Goal: Information Seeking & Learning: Learn about a topic

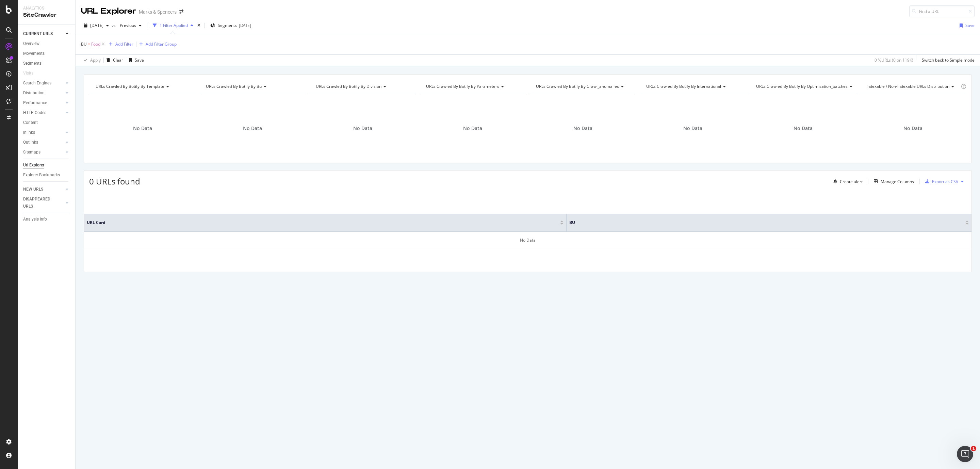
drag, startPoint x: 102, startPoint y: 43, endPoint x: 290, endPoint y: 36, distance: 187.7
click at [102, 43] on icon at bounding box center [103, 44] width 6 height 7
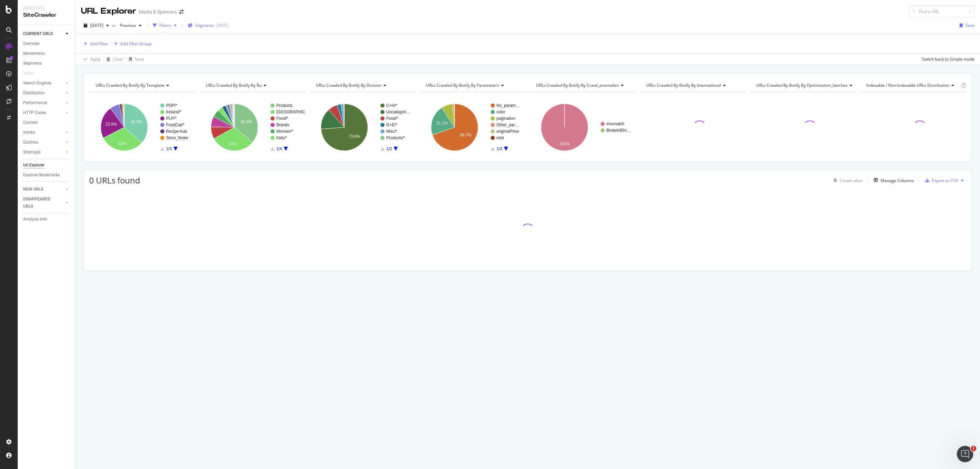
click at [209, 25] on div "Segments [DATE]" at bounding box center [208, 25] width 41 height 6
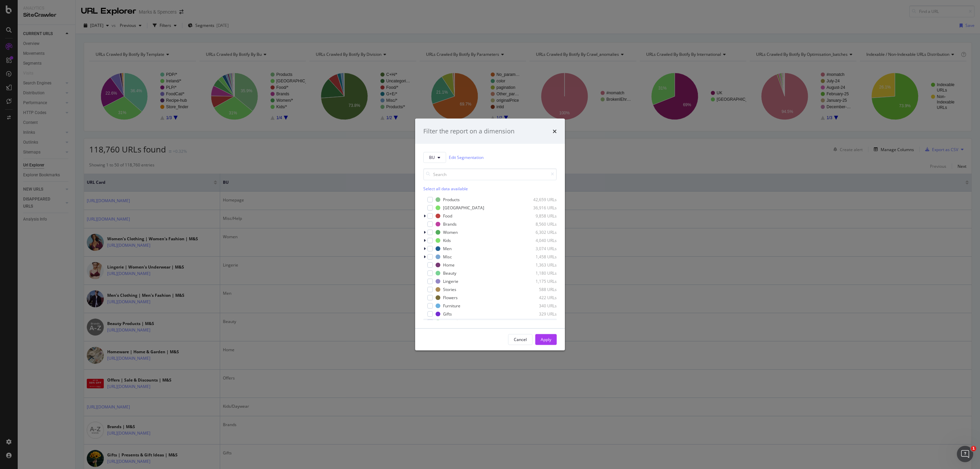
scroll to position [54, 0]
click at [429, 259] on div "modal" at bounding box center [430, 259] width 5 height 5
click at [429, 244] on div "modal" at bounding box center [430, 243] width 5 height 5
click at [545, 340] on div "Apply" at bounding box center [546, 340] width 11 height 6
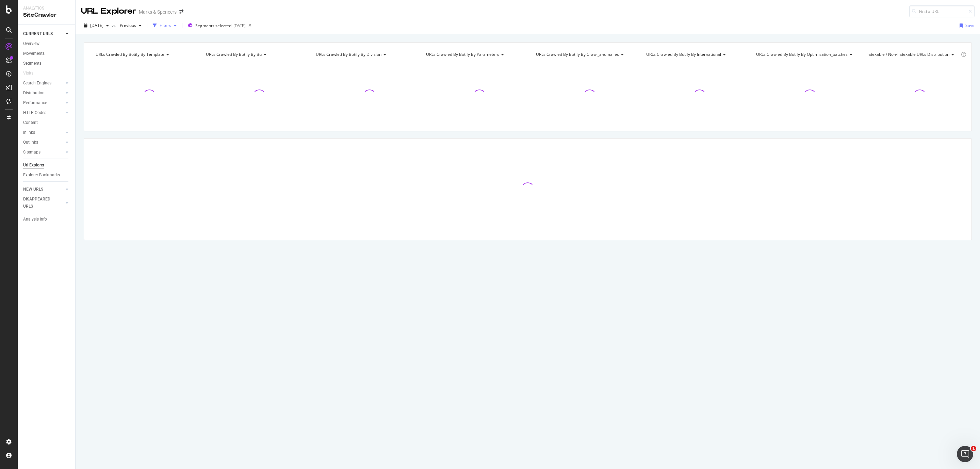
click at [171, 28] on div "Filters" at bounding box center [166, 25] width 12 height 6
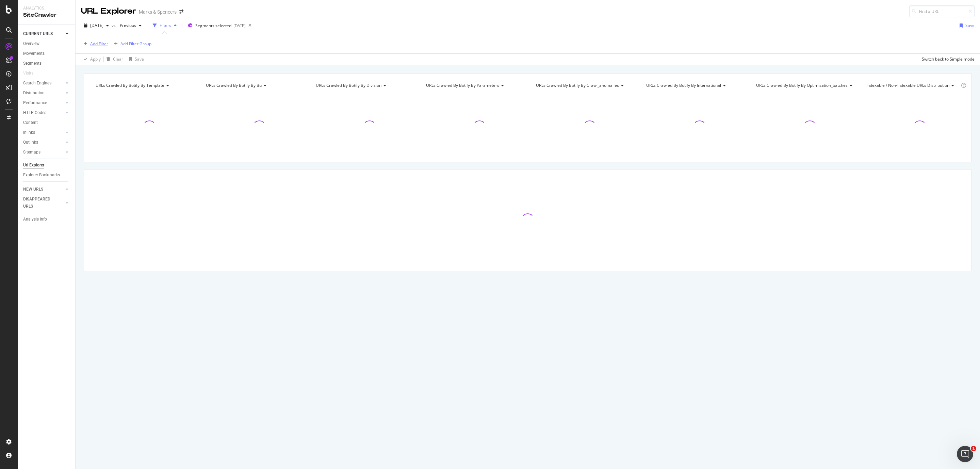
click at [91, 47] on div "Add Filter" at bounding box center [94, 43] width 27 height 7
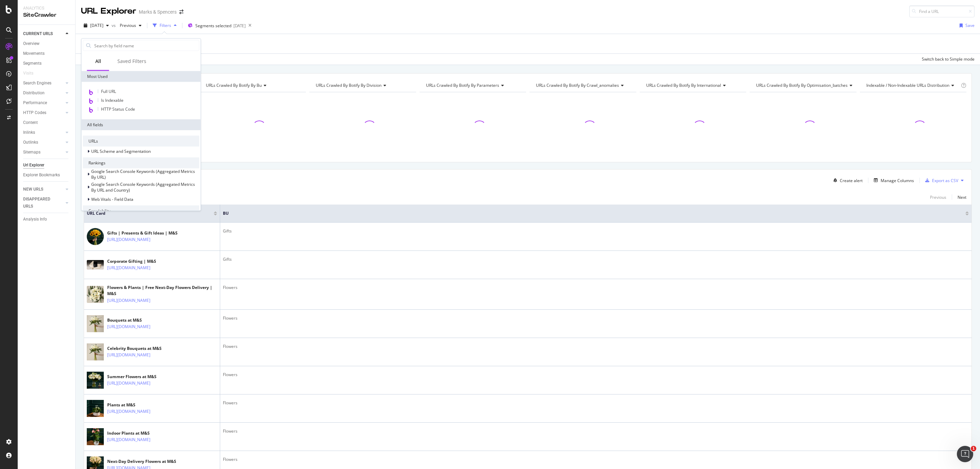
click at [91, 45] on div at bounding box center [88, 46] width 10 height 10
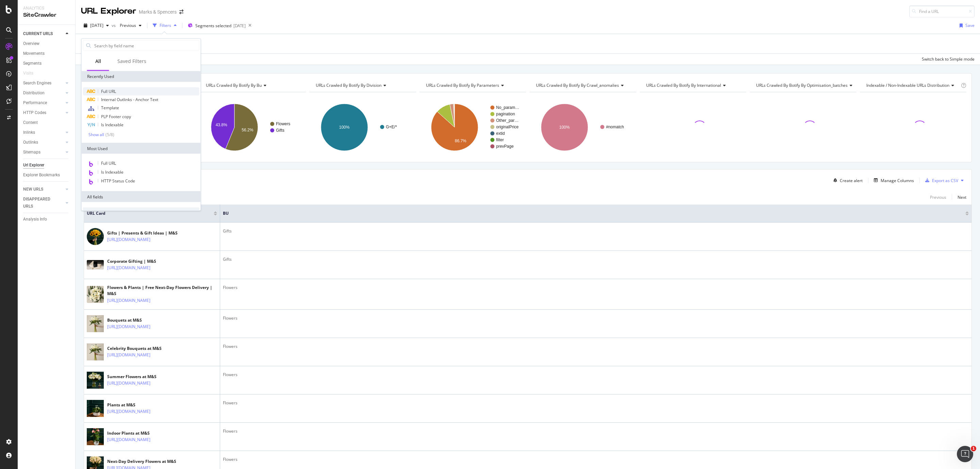
click at [114, 93] on span "Full URL" at bounding box center [108, 92] width 15 height 6
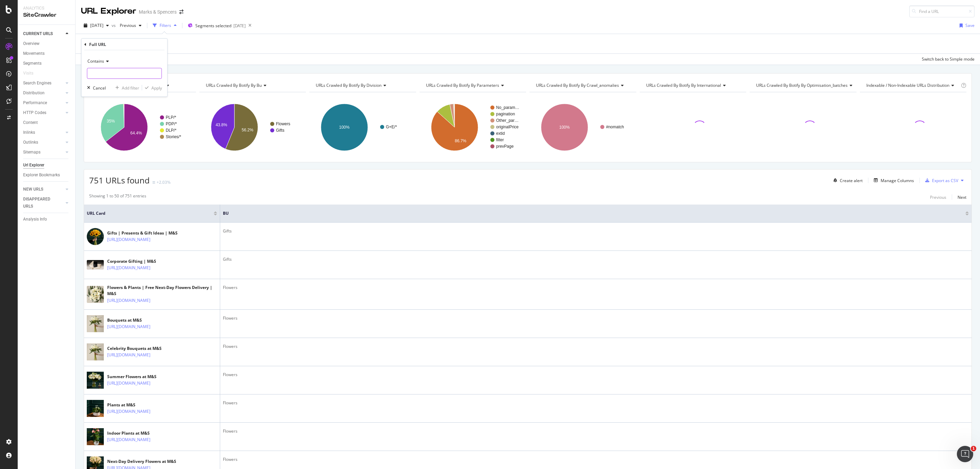
click at [104, 78] on input "text" at bounding box center [124, 73] width 74 height 11
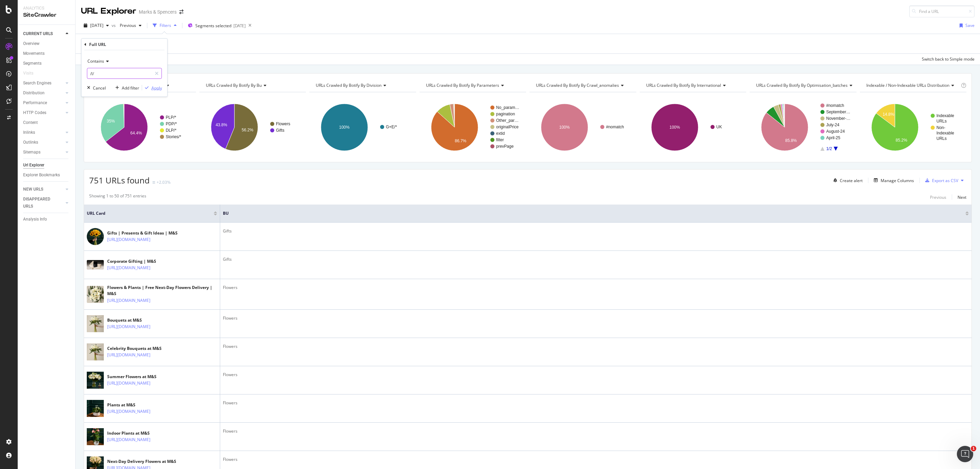
type input "/l/"
click at [158, 88] on div "Apply" at bounding box center [156, 88] width 11 height 6
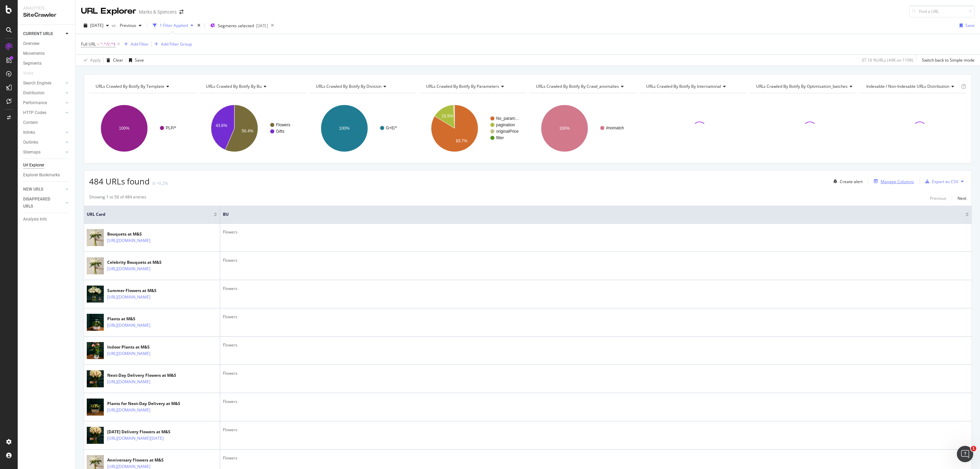
click at [874, 183] on icon "button" at bounding box center [876, 181] width 4 height 4
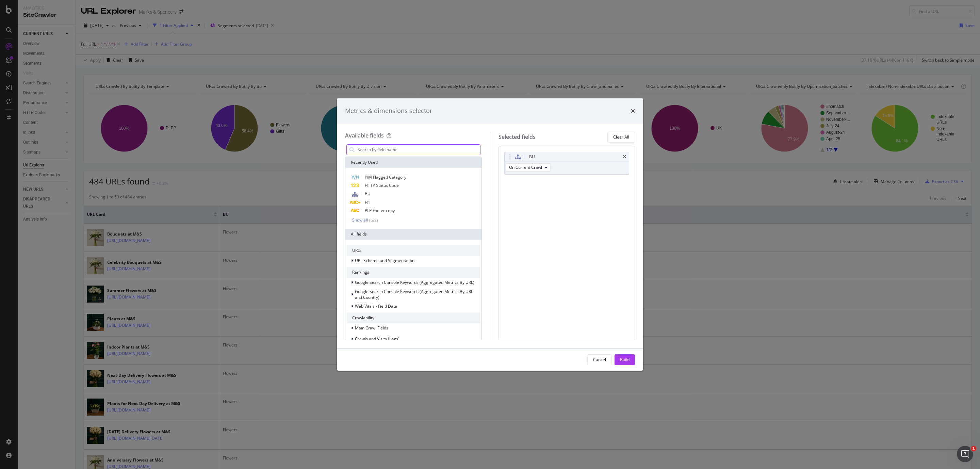
click at [395, 148] on input "modal" at bounding box center [418, 150] width 123 height 10
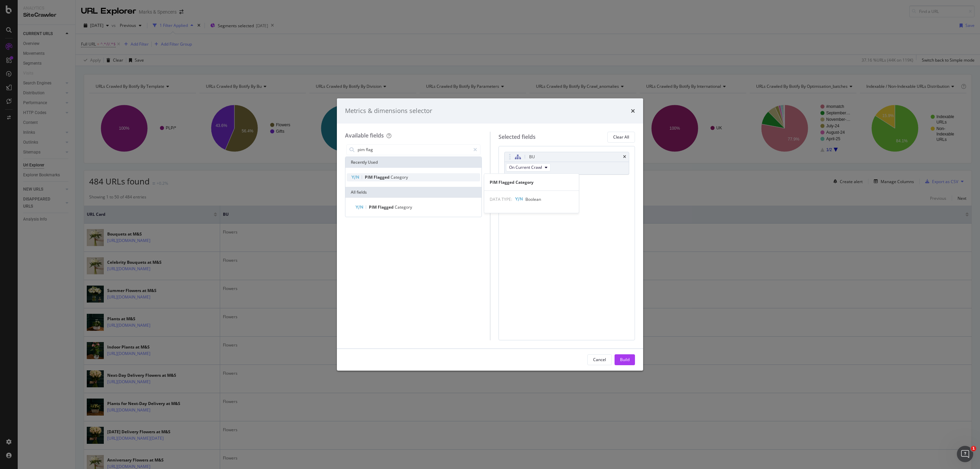
type input "pim flag"
click at [395, 181] on div "PIM Flagged Category" at bounding box center [413, 177] width 133 height 8
drag, startPoint x: 626, startPoint y: 361, endPoint x: 393, endPoint y: 277, distance: 247.8
click at [626, 361] on div "Build" at bounding box center [625, 360] width 10 height 6
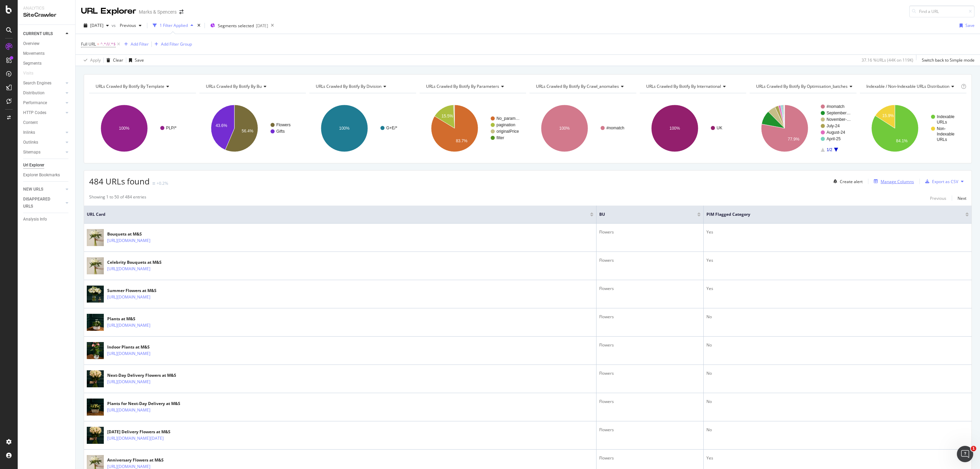
click at [905, 184] on div "Manage Columns" at bounding box center [897, 182] width 33 height 6
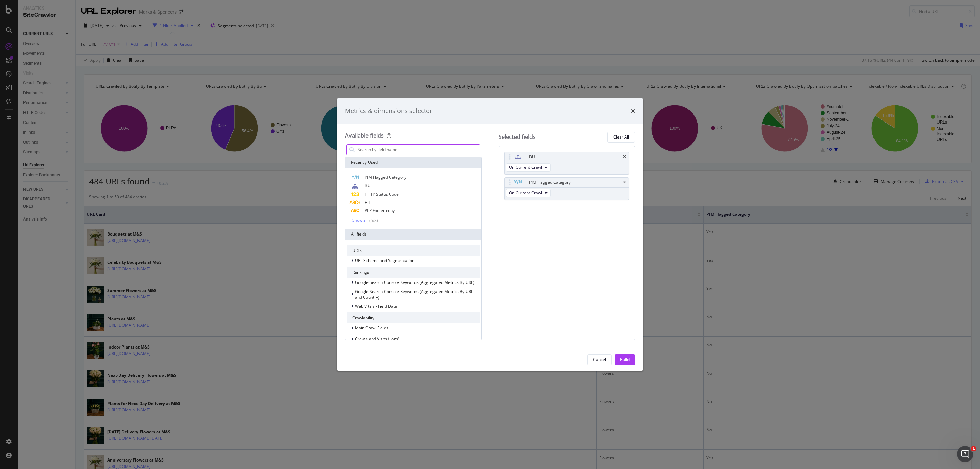
click at [406, 150] on input "modal" at bounding box center [418, 150] width 123 height 10
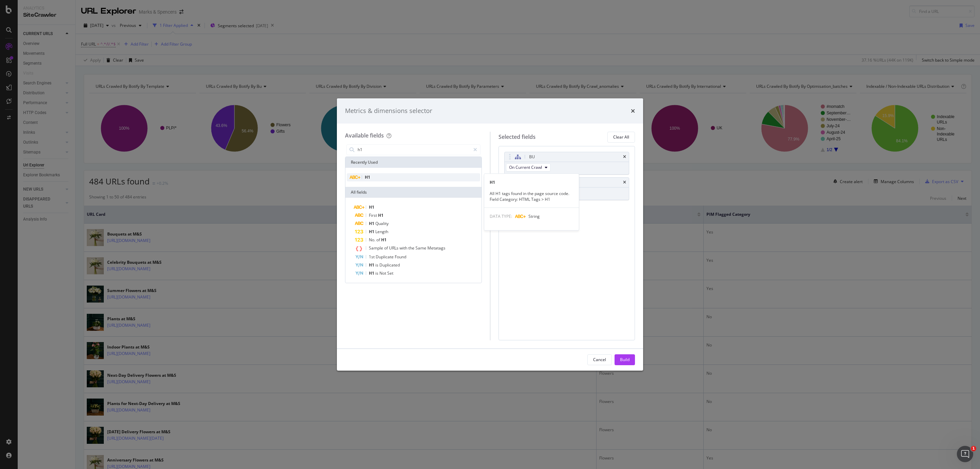
type input "h1"
click at [375, 177] on div "H1" at bounding box center [413, 177] width 133 height 8
drag, startPoint x: 560, startPoint y: 184, endPoint x: 575, endPoint y: 246, distance: 64.1
click at [627, 360] on div "Build" at bounding box center [625, 360] width 10 height 6
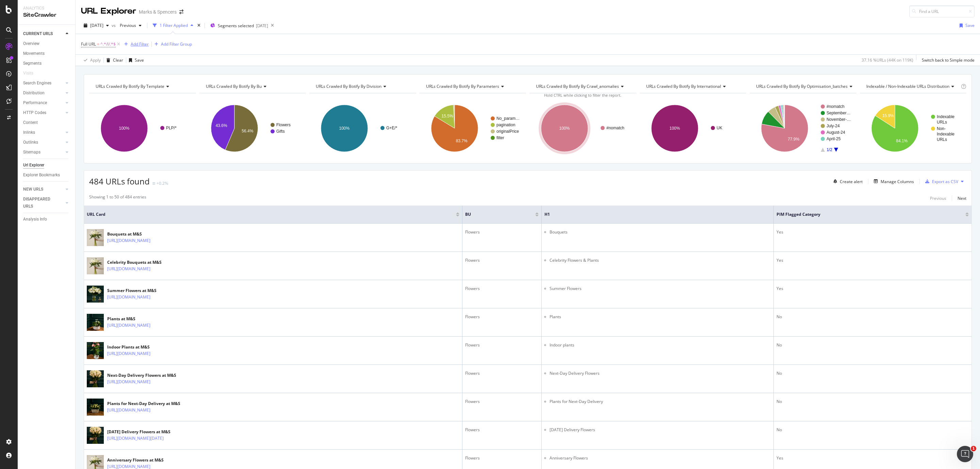
click at [140, 44] on div "Add Filter" at bounding box center [140, 44] width 18 height 6
type input "pim"
click at [159, 93] on span "Flagged" at bounding box center [163, 92] width 16 height 6
click at [201, 86] on div "Apply" at bounding box center [197, 87] width 11 height 6
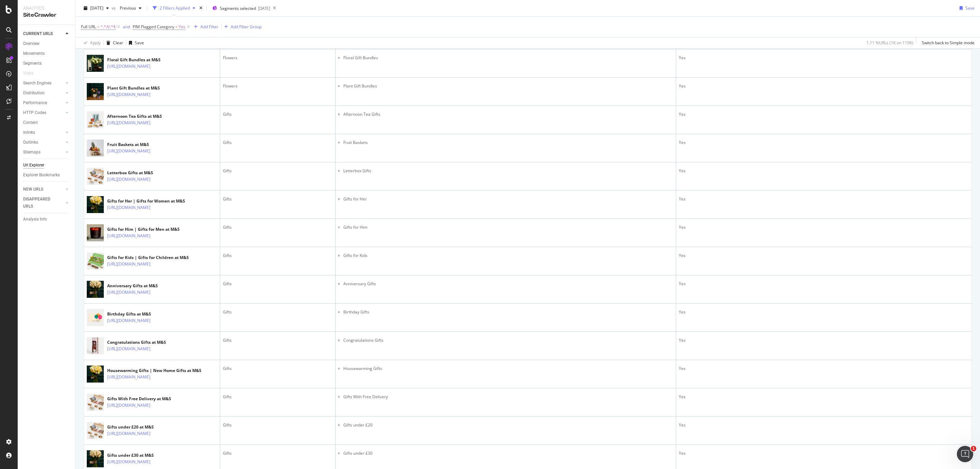
scroll to position [306, 0]
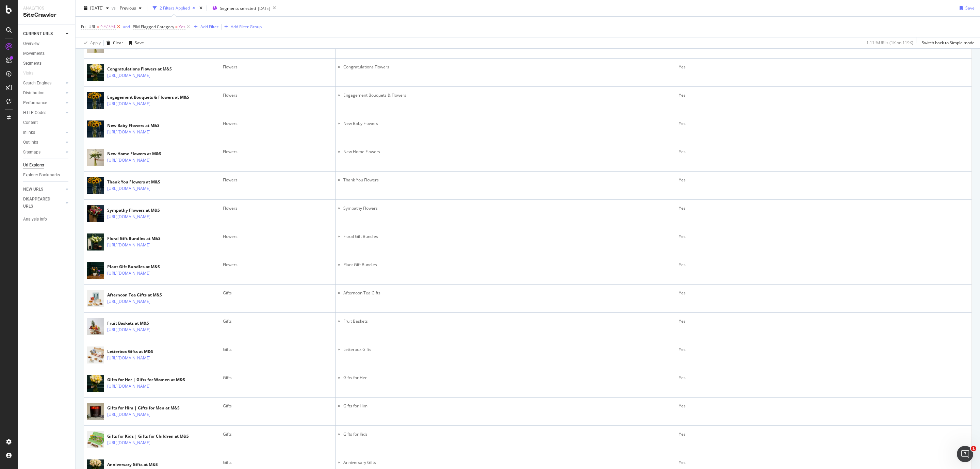
click at [118, 27] on icon at bounding box center [119, 26] width 6 height 7
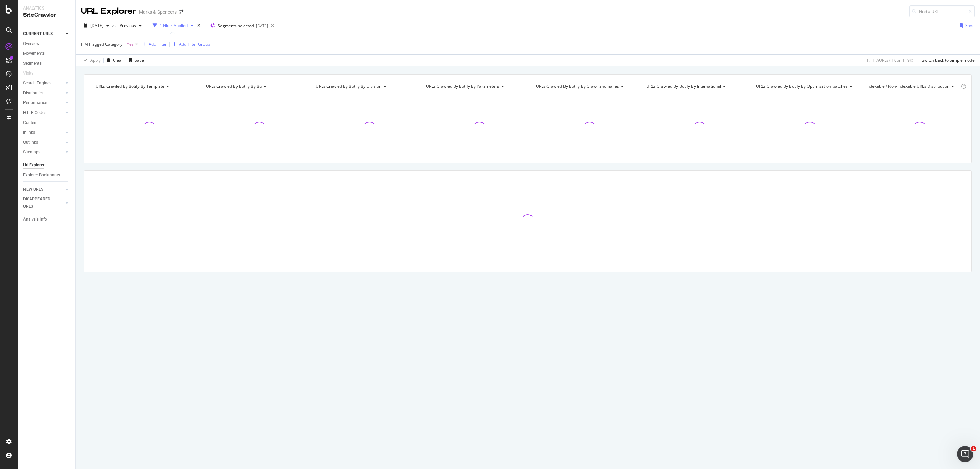
click at [151, 44] on div "Add Filter" at bounding box center [158, 44] width 18 height 6
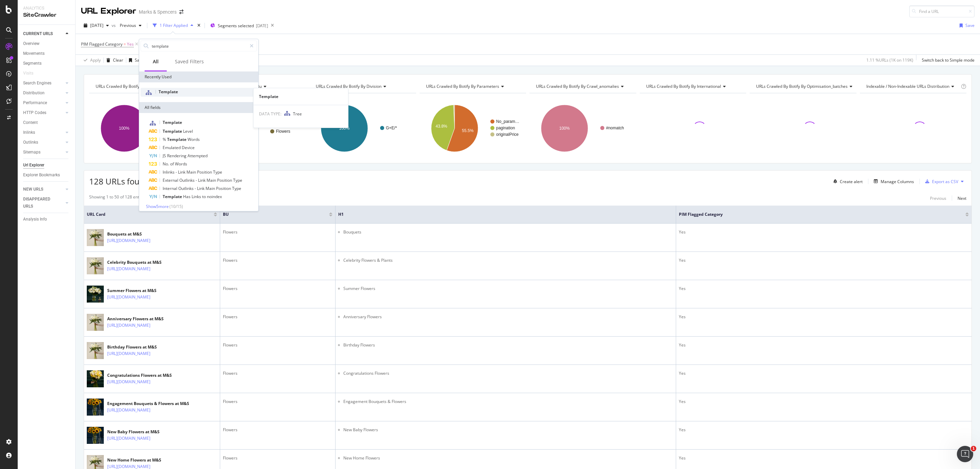
type input "template"
click at [191, 90] on div "Template" at bounding box center [199, 92] width 116 height 9
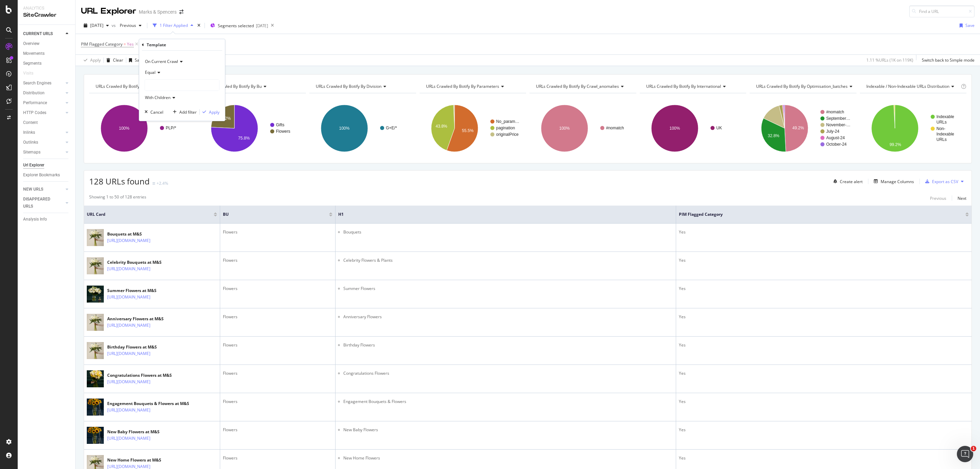
click at [158, 71] on icon at bounding box center [158, 72] width 5 height 4
click at [166, 86] on div "Equal" at bounding box center [182, 86] width 73 height 9
click at [181, 83] on div at bounding box center [182, 85] width 74 height 11
click at [150, 112] on icon at bounding box center [149, 113] width 2 height 4
click at [168, 137] on span "Category" at bounding box center [163, 138] width 17 height 6
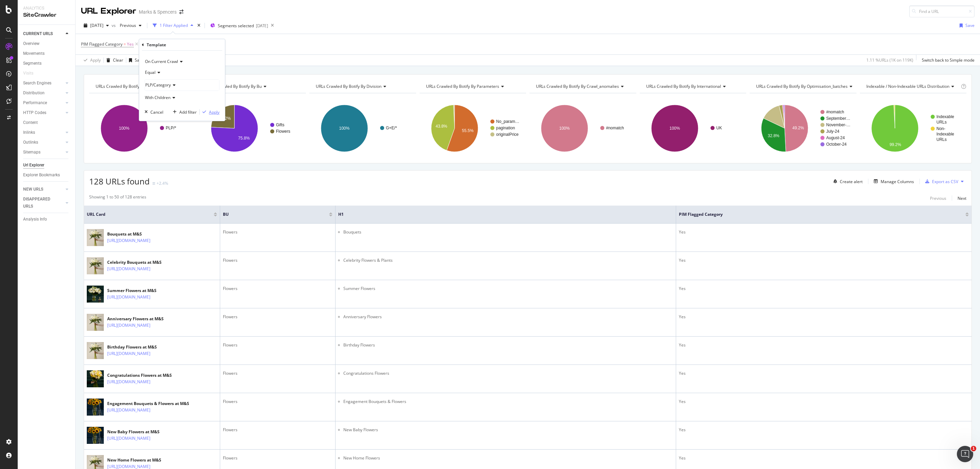
click at [209, 113] on div "Apply" at bounding box center [214, 112] width 11 height 6
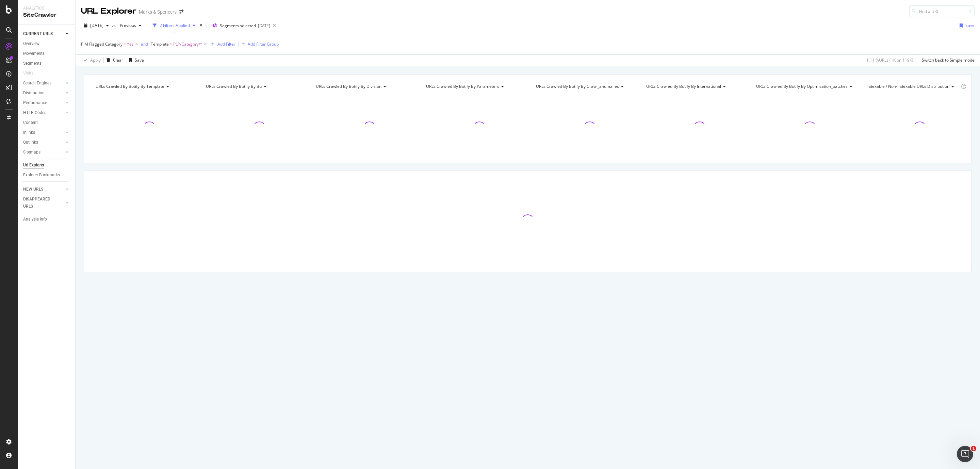
click at [223, 43] on div "Add Filter" at bounding box center [227, 44] width 18 height 6
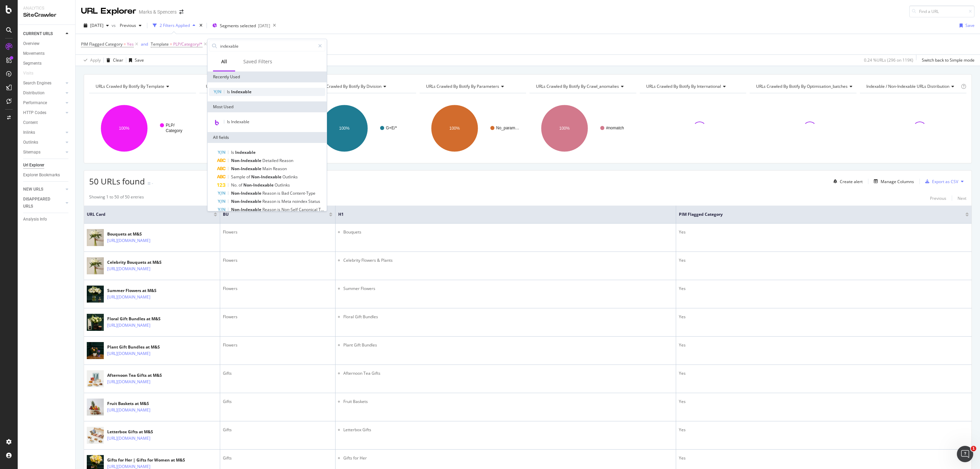
type input "indexable"
click at [240, 94] on span "Indexable" at bounding box center [241, 92] width 20 height 6
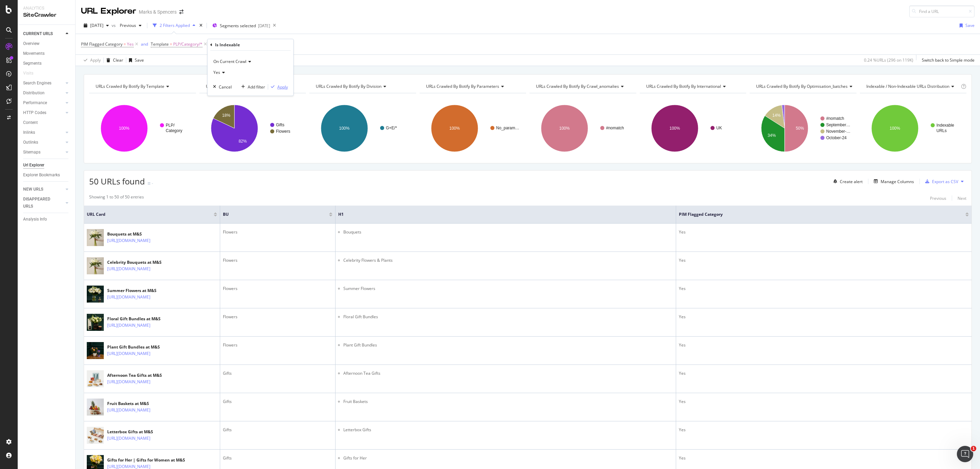
click at [274, 88] on icon "button" at bounding box center [273, 87] width 4 height 4
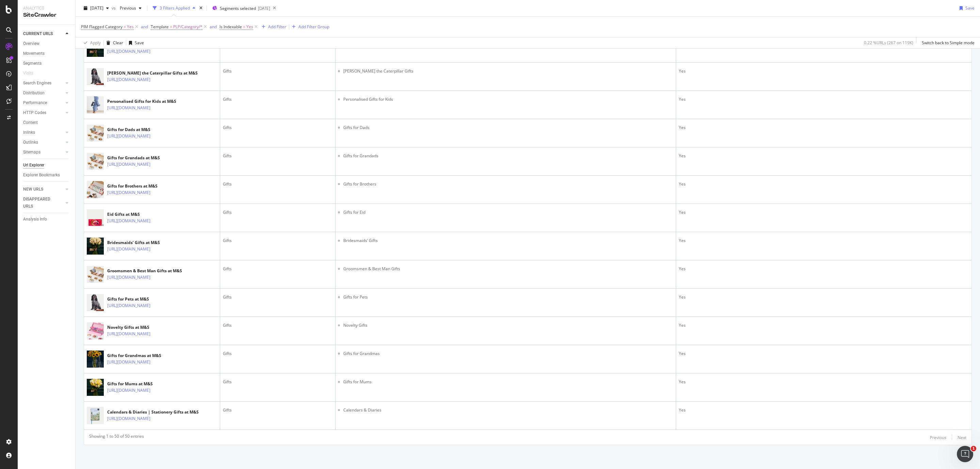
scroll to position [1379, 0]
click at [279, 7] on icon at bounding box center [274, 8] width 9 height 10
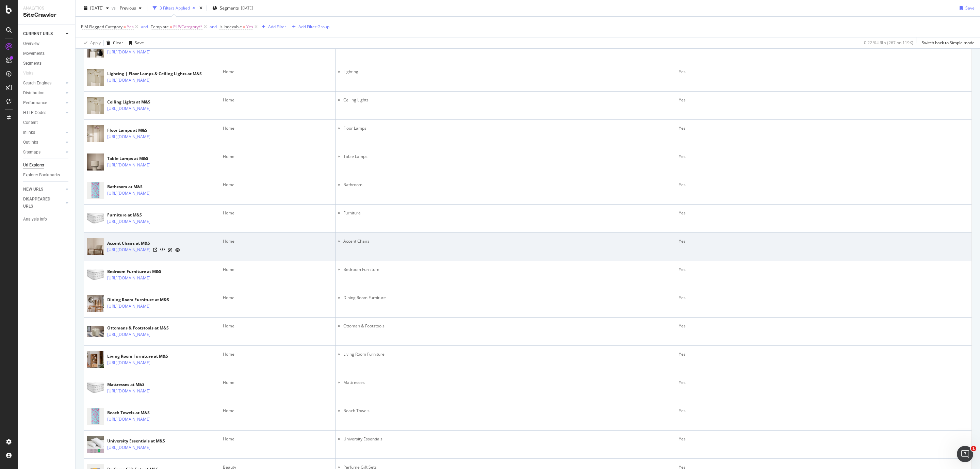
scroll to position [820, 0]
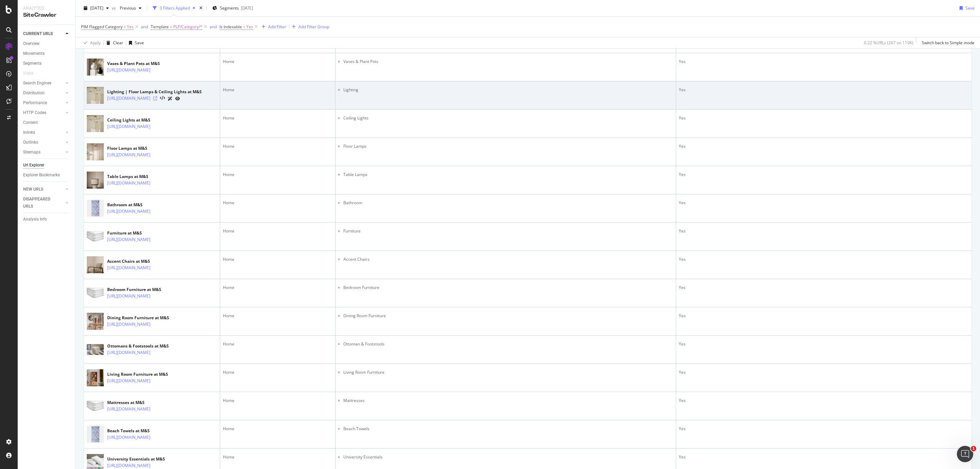
click at [157, 100] on icon at bounding box center [155, 98] width 4 height 4
